Goal: Information Seeking & Learning: Learn about a topic

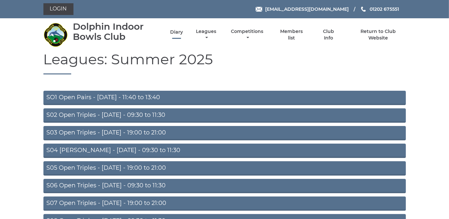
drag, startPoint x: 0, startPoint y: 0, endPoint x: 176, endPoint y: 31, distance: 178.5
click at [176, 31] on link "Diary" at bounding box center [176, 32] width 13 height 6
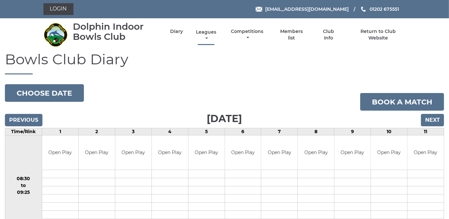
click at [204, 32] on link "Leagues" at bounding box center [206, 35] width 24 height 13
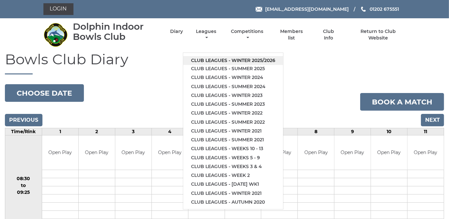
click at [208, 60] on link "Club leagues - Winter 2025/2026" at bounding box center [233, 60] width 100 height 9
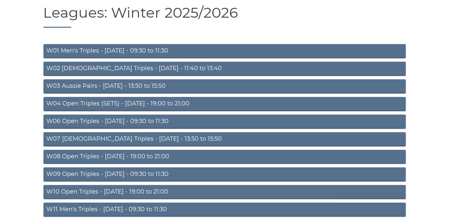
scroll to position [59, 0]
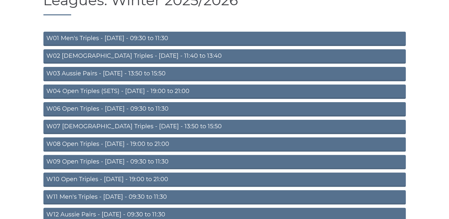
click at [141, 73] on link "W03 Aussie Pairs - [DATE] - 13:50 to 15:50" at bounding box center [224, 74] width 363 height 14
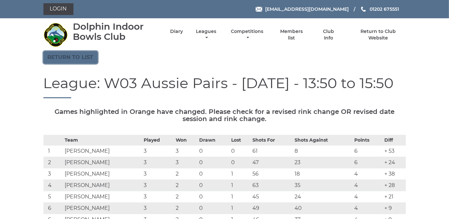
click at [67, 56] on link "Return to list" at bounding box center [70, 57] width 54 height 12
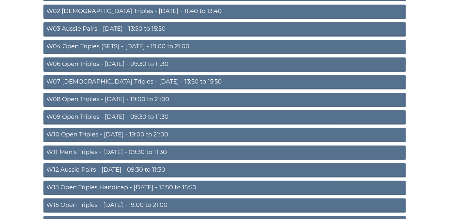
scroll to position [119, 0]
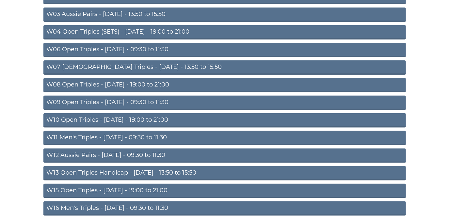
click at [141, 49] on link "W06 Open Triples - [DATE] - 09:30 to 11:30" at bounding box center [224, 50] width 363 height 14
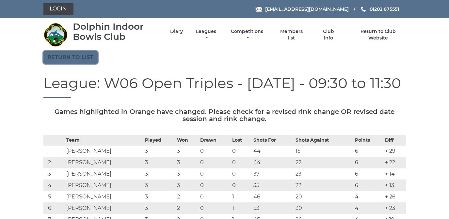
click at [81, 57] on link "Return to list" at bounding box center [70, 57] width 54 height 12
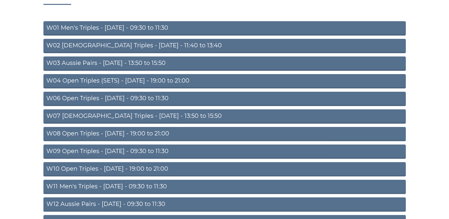
scroll to position [89, 0]
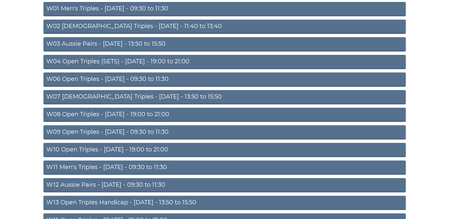
click at [149, 111] on link "W08 Open Triples - [DATE] - 19:00 to 21:00" at bounding box center [224, 115] width 363 height 14
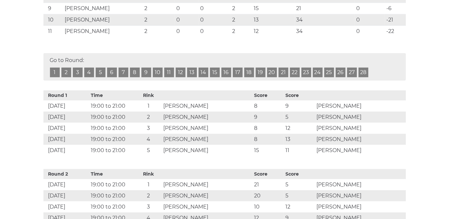
scroll to position [119, 0]
